Goal: Task Accomplishment & Management: Use online tool/utility

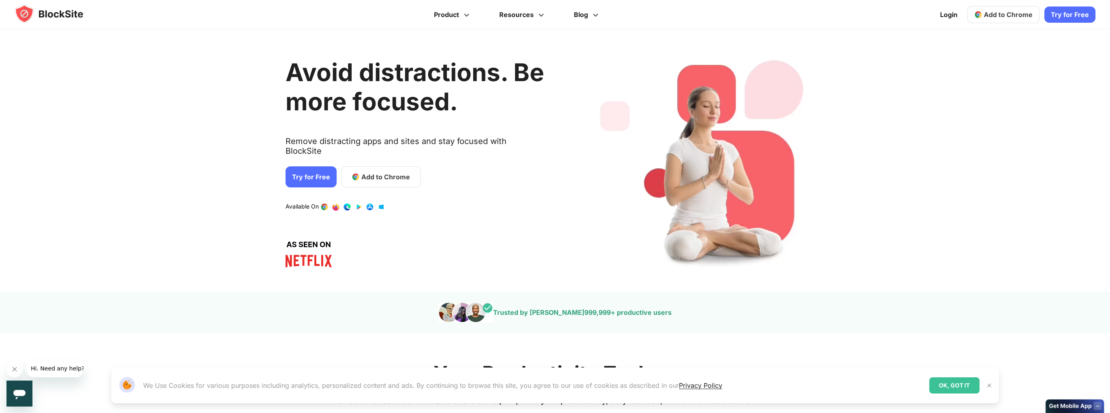
click at [297, 56] on div "Avoid distractions. Be more focused. Remove distracting apps and sites and stay…" at bounding box center [414, 160] width 259 height 238
